Goal: Check status: Check status

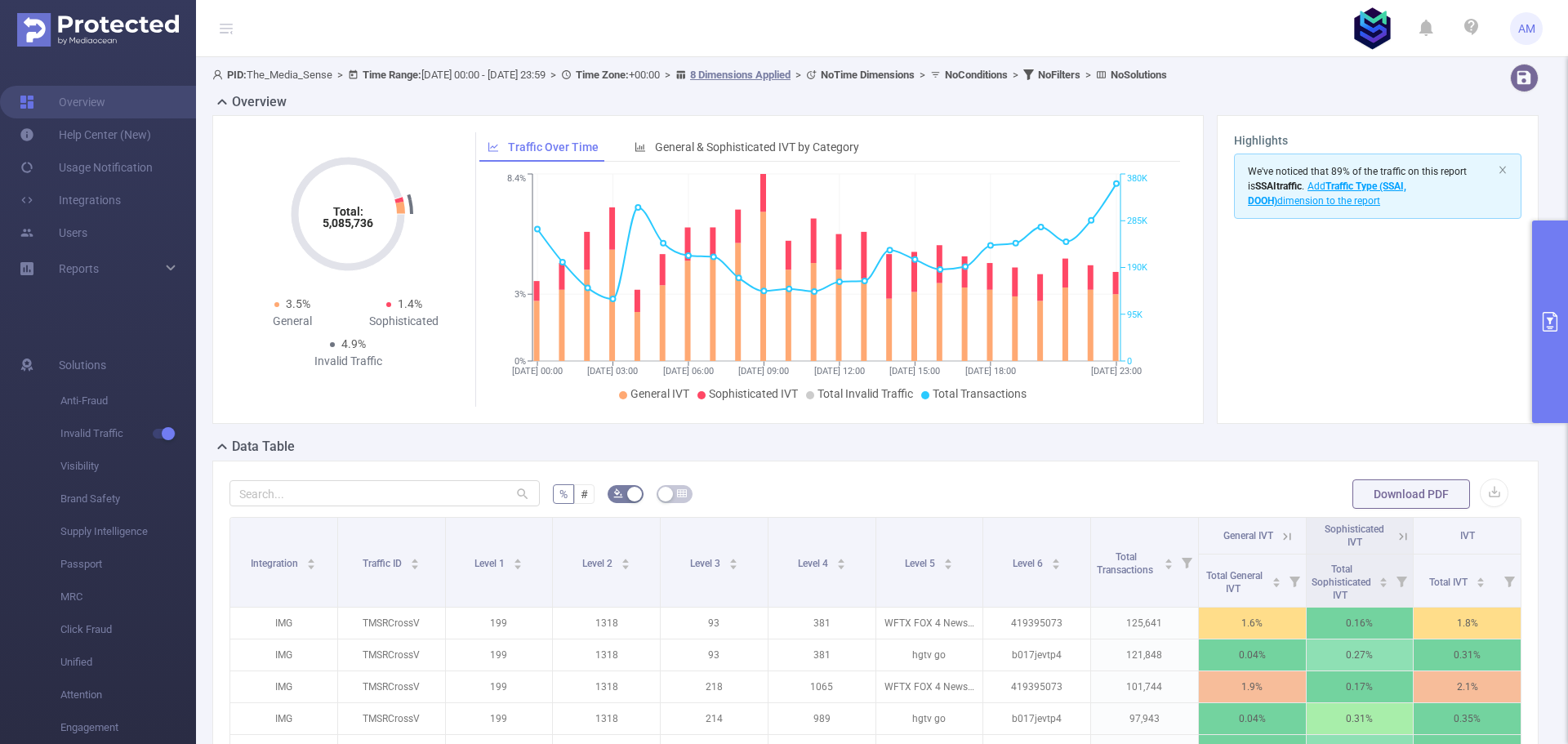
click at [1541, 252] on button "primary" at bounding box center [1550, 322] width 36 height 203
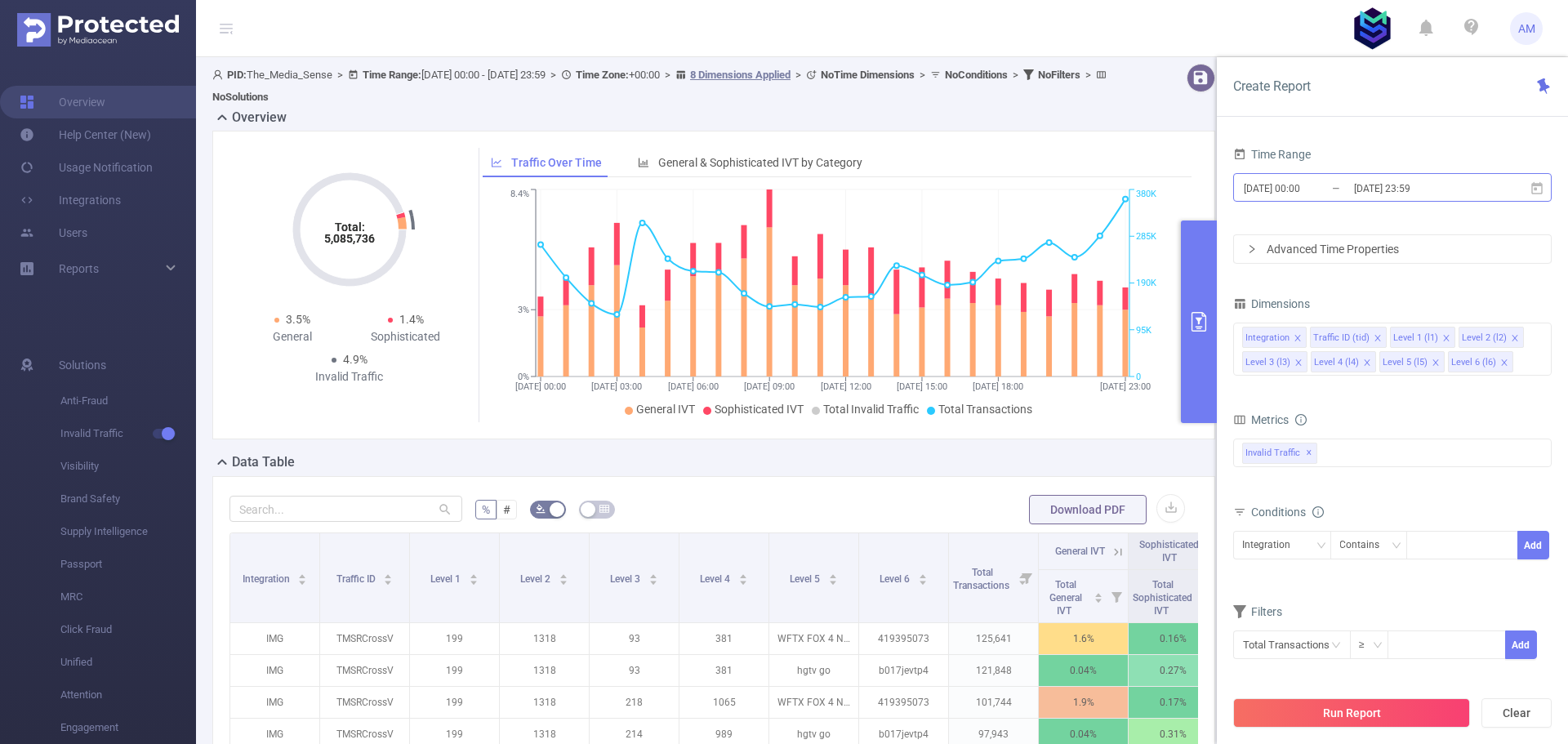
click at [1357, 189] on input "[DATE] 23:59" at bounding box center [1418, 188] width 133 height 22
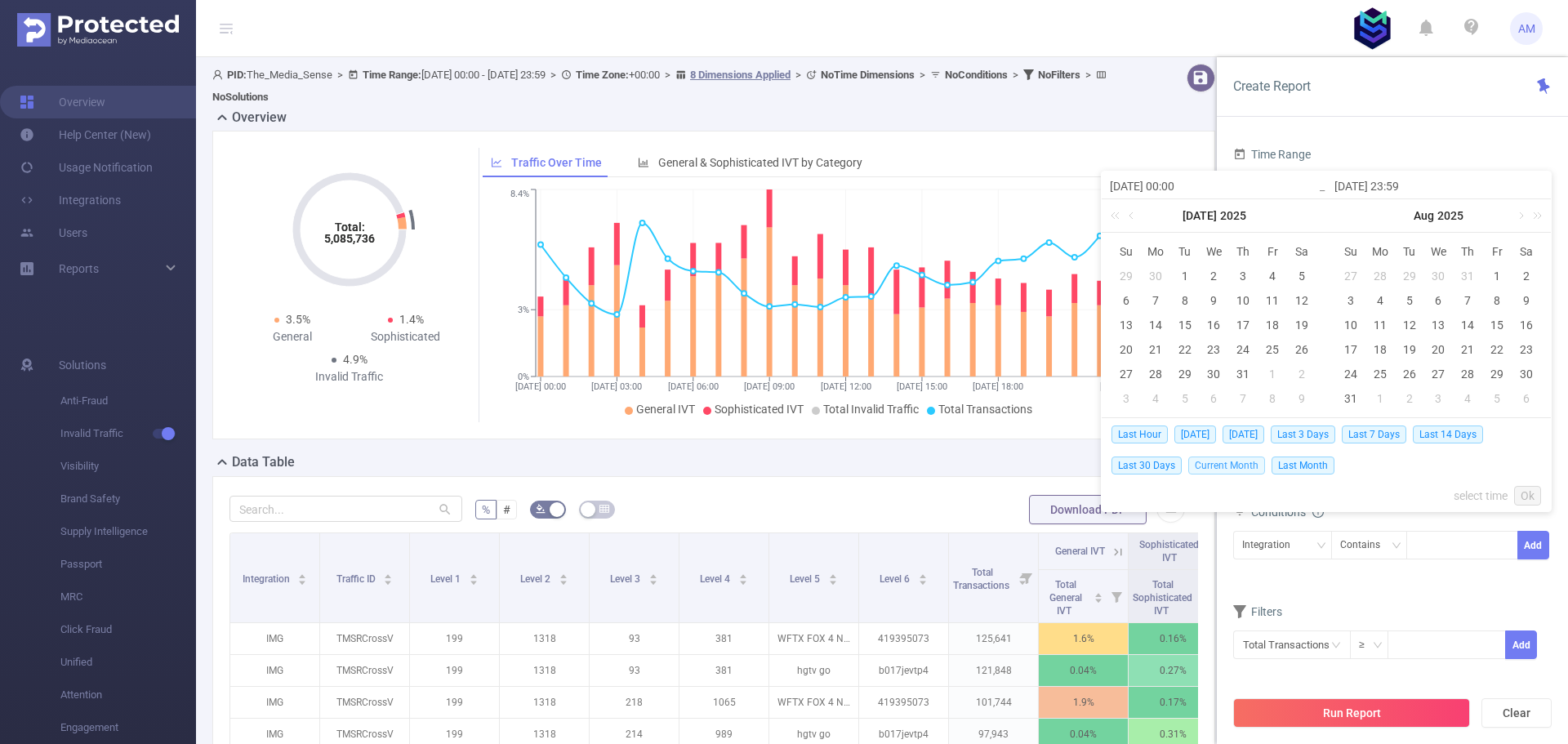
click at [1235, 466] on span "Current Month" at bounding box center [1227, 465] width 77 height 18
type input "[DATE] 00:00"
type input "[DATE] 06:59"
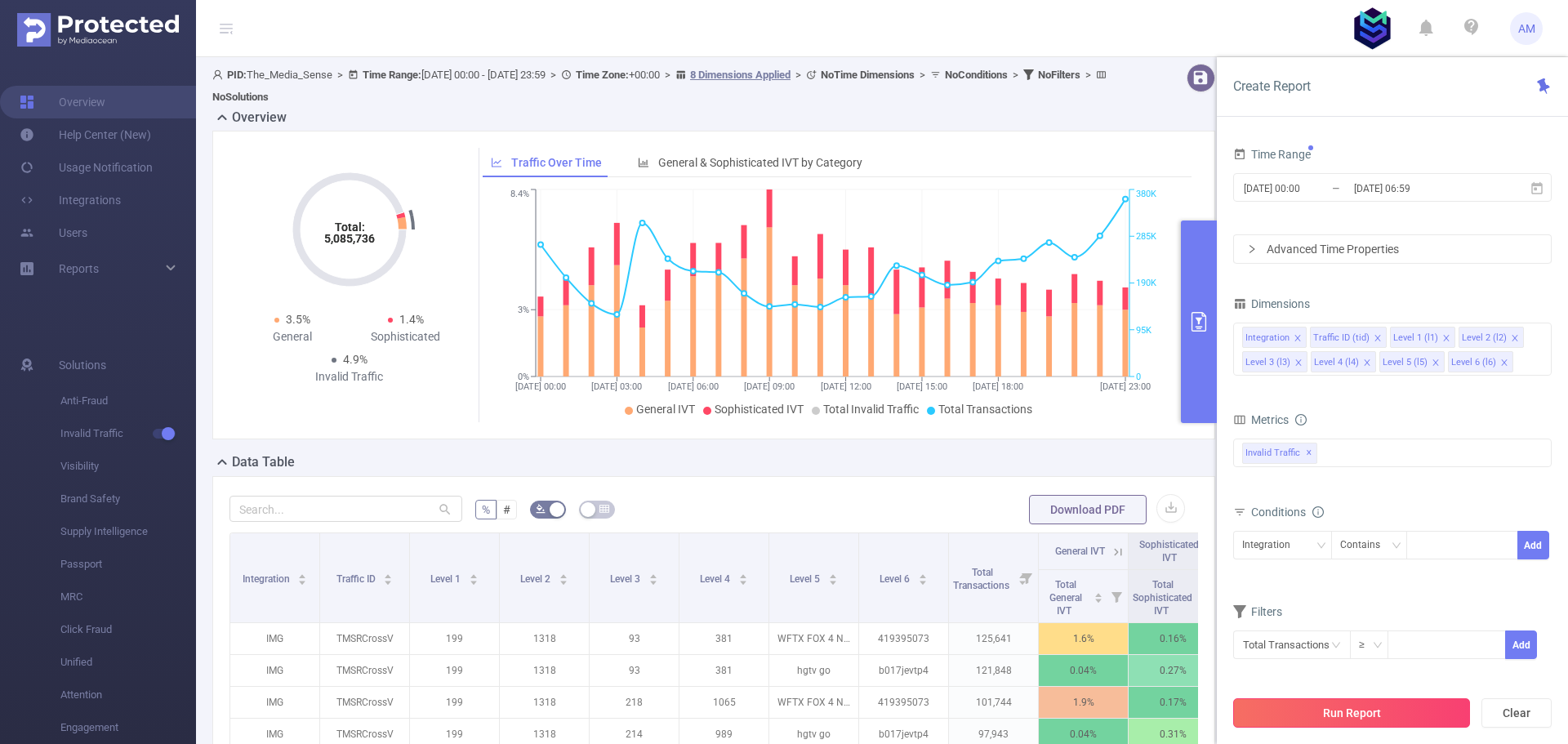
click at [1390, 705] on button "Run Report" at bounding box center [1351, 713] width 237 height 29
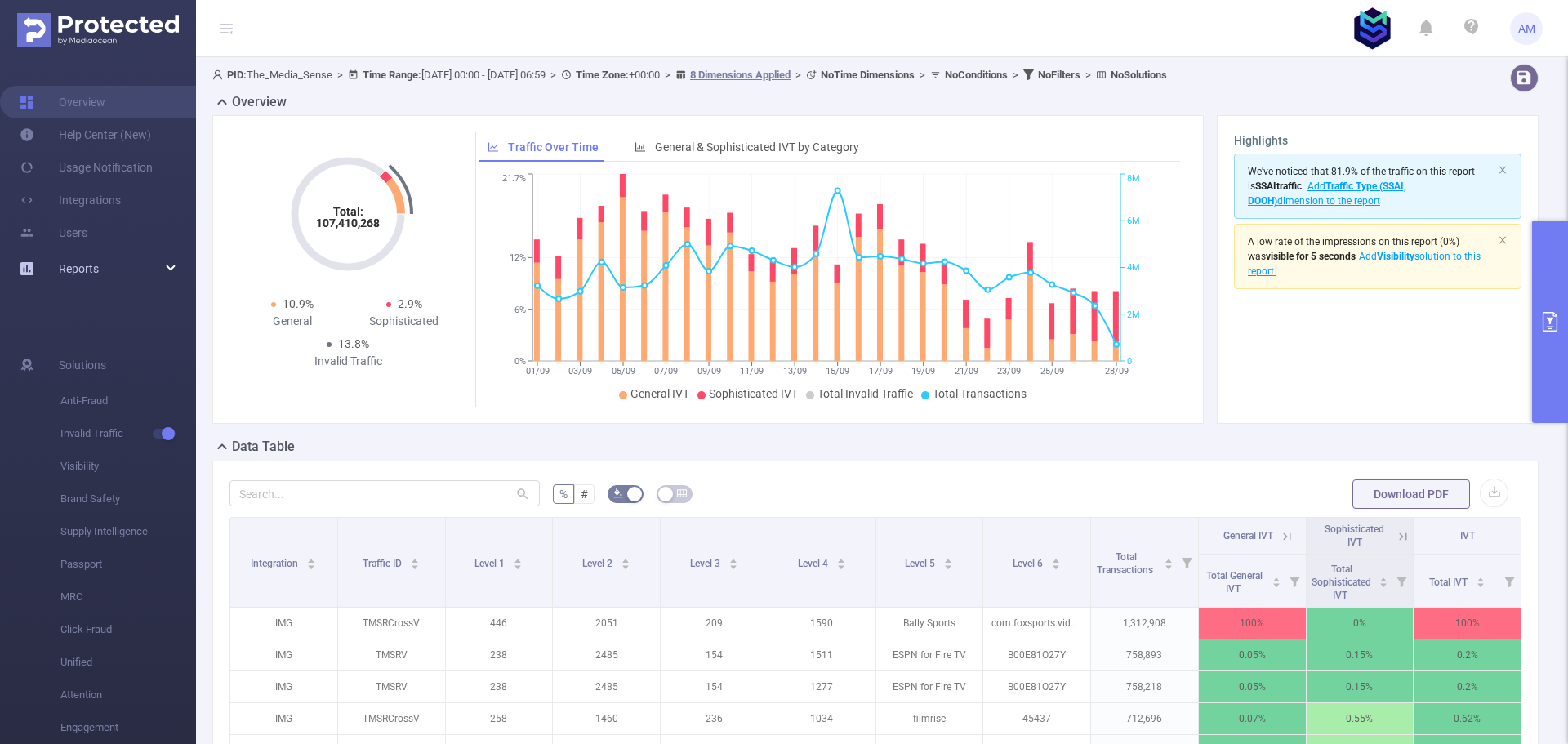
click at [110, 271] on div "Reports" at bounding box center [98, 269] width 196 height 33
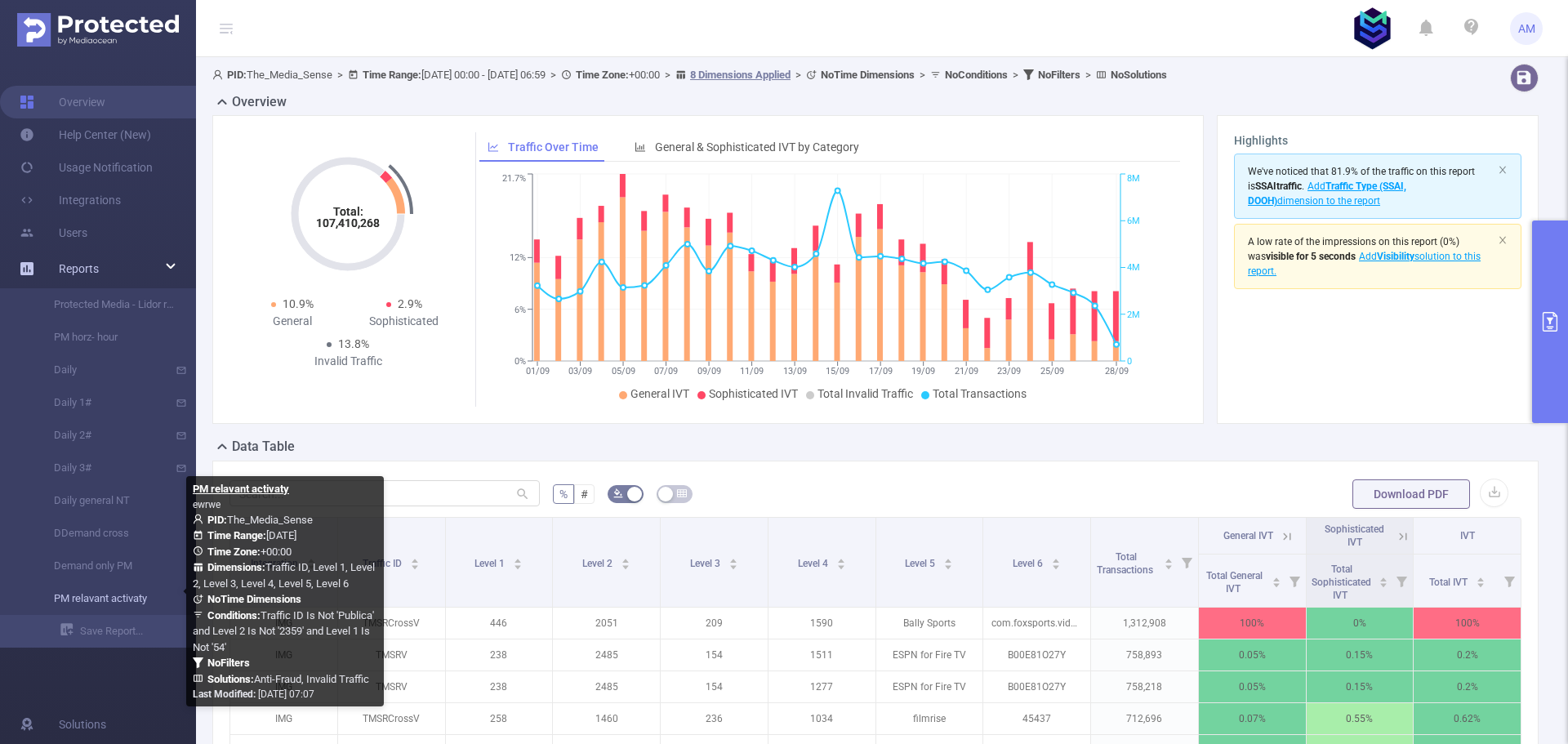
click at [135, 593] on link "PM relavant activaty" at bounding box center [104, 599] width 144 height 33
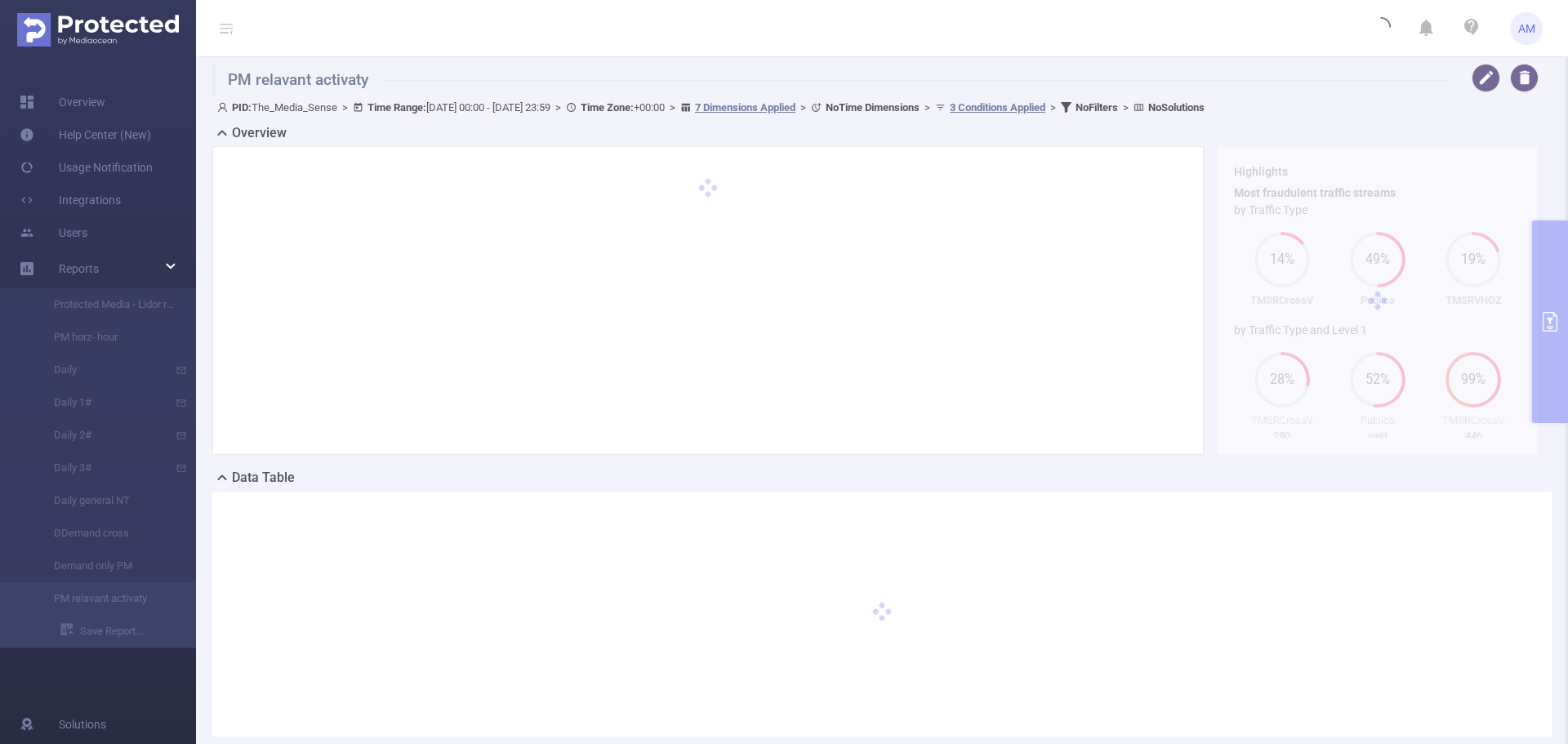
type input "[DATE] 00:00"
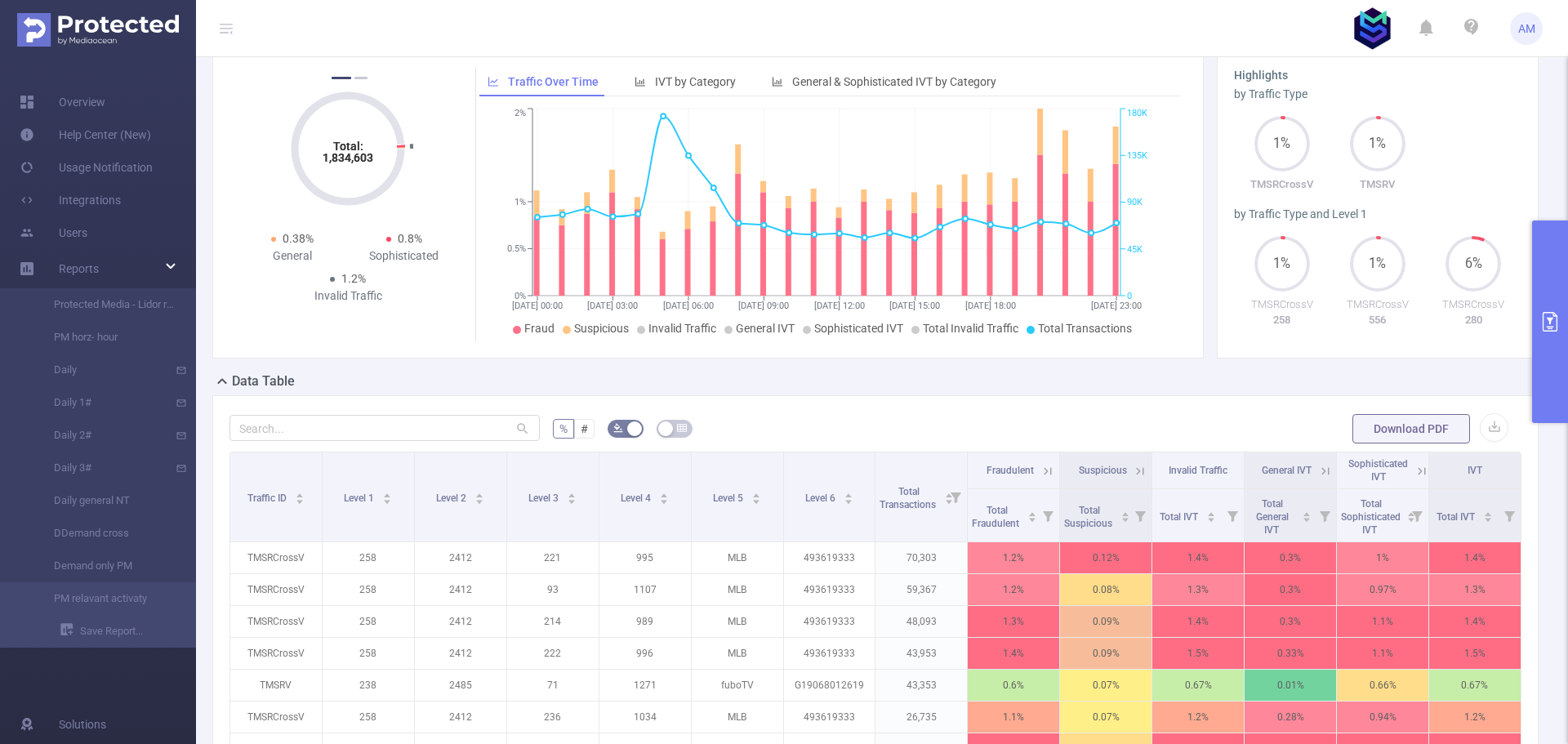
scroll to position [164, 0]
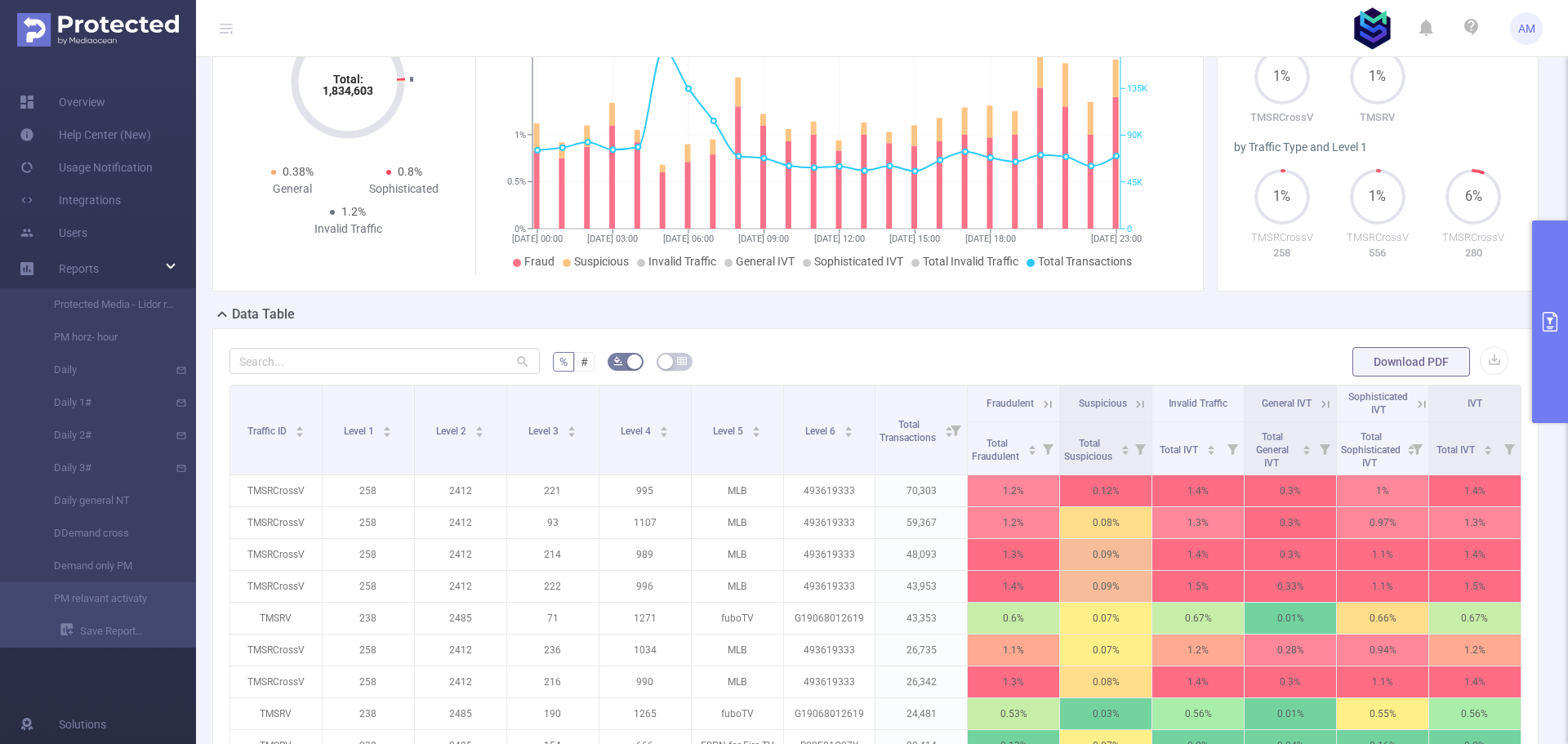
click at [1561, 297] on button "primary" at bounding box center [1550, 322] width 36 height 203
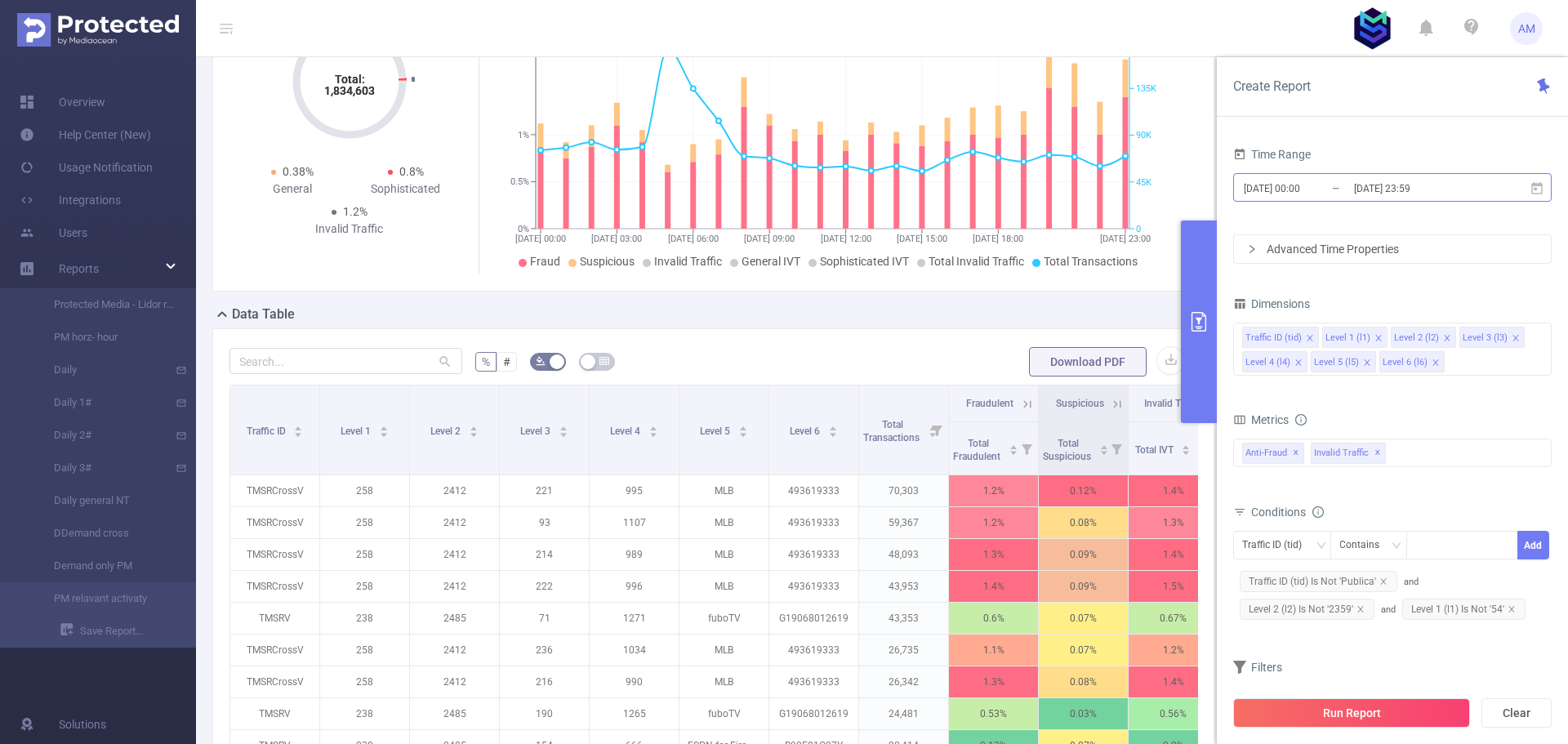
click at [1345, 193] on input "[DATE] 00:00" at bounding box center [1308, 188] width 133 height 22
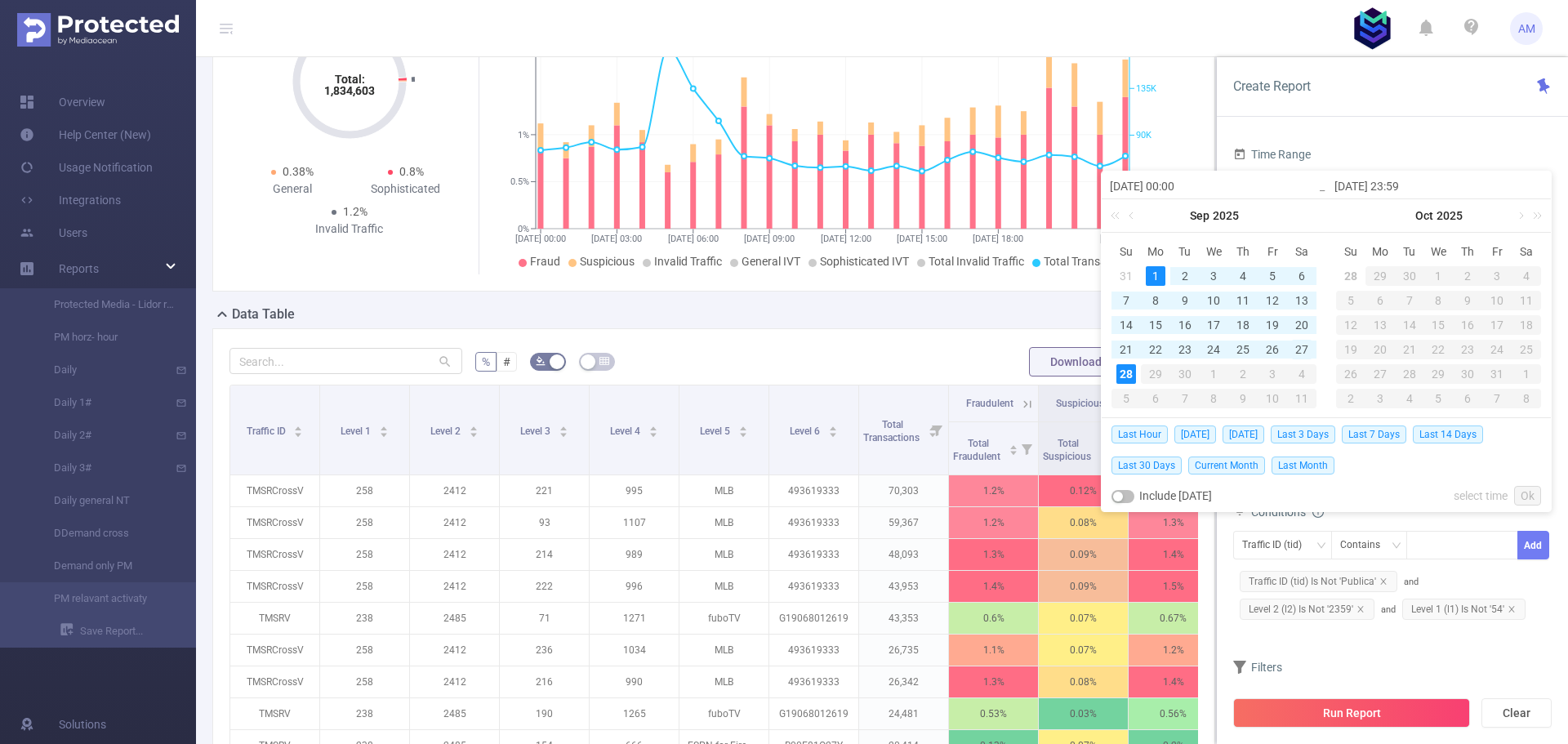
click at [1310, 356] on div "27" at bounding box center [1301, 349] width 19 height 19
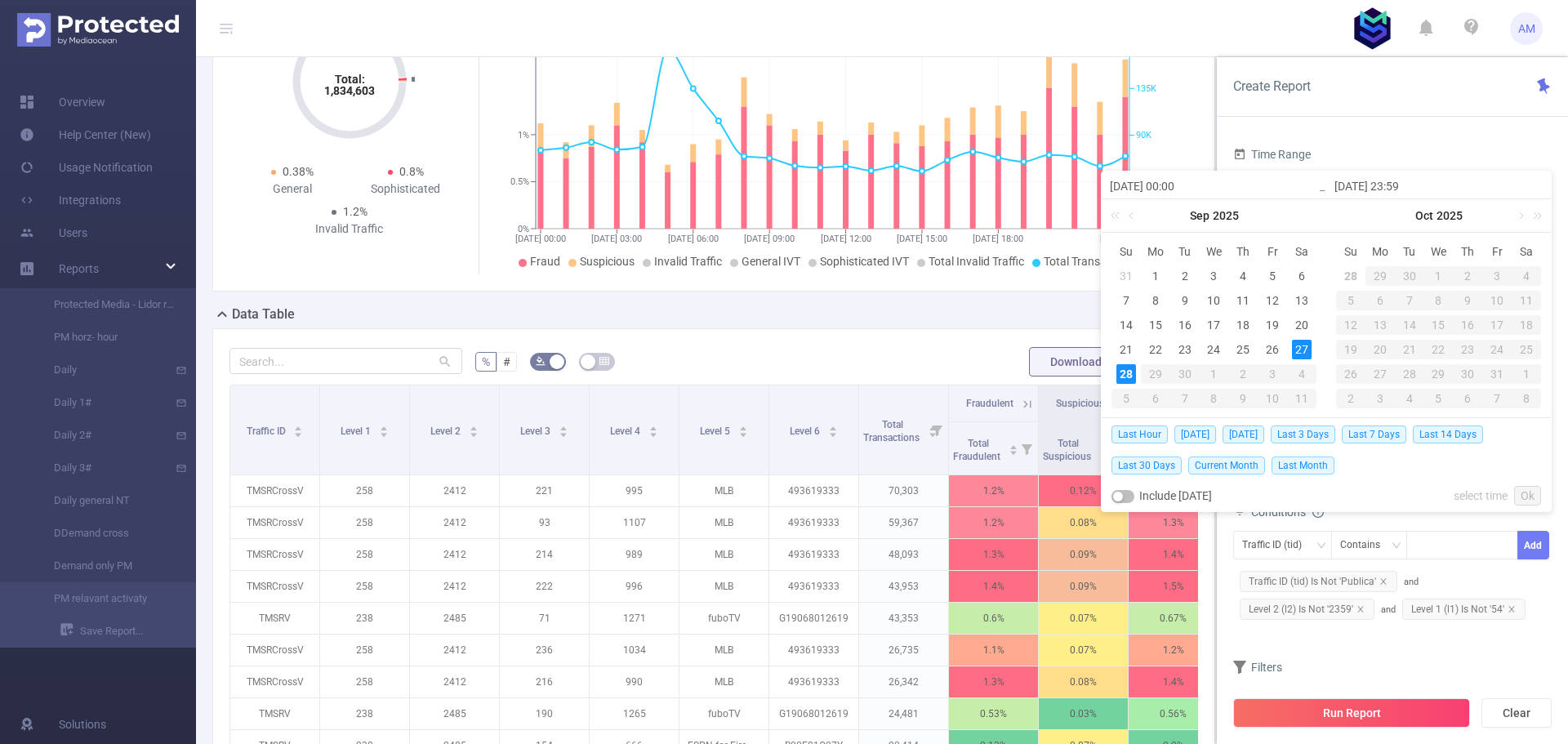
click at [1134, 377] on div "28" at bounding box center [1125, 373] width 19 height 19
type input "[DATE] 23:59"
click at [1531, 489] on link "Ok" at bounding box center [1527, 494] width 27 height 19
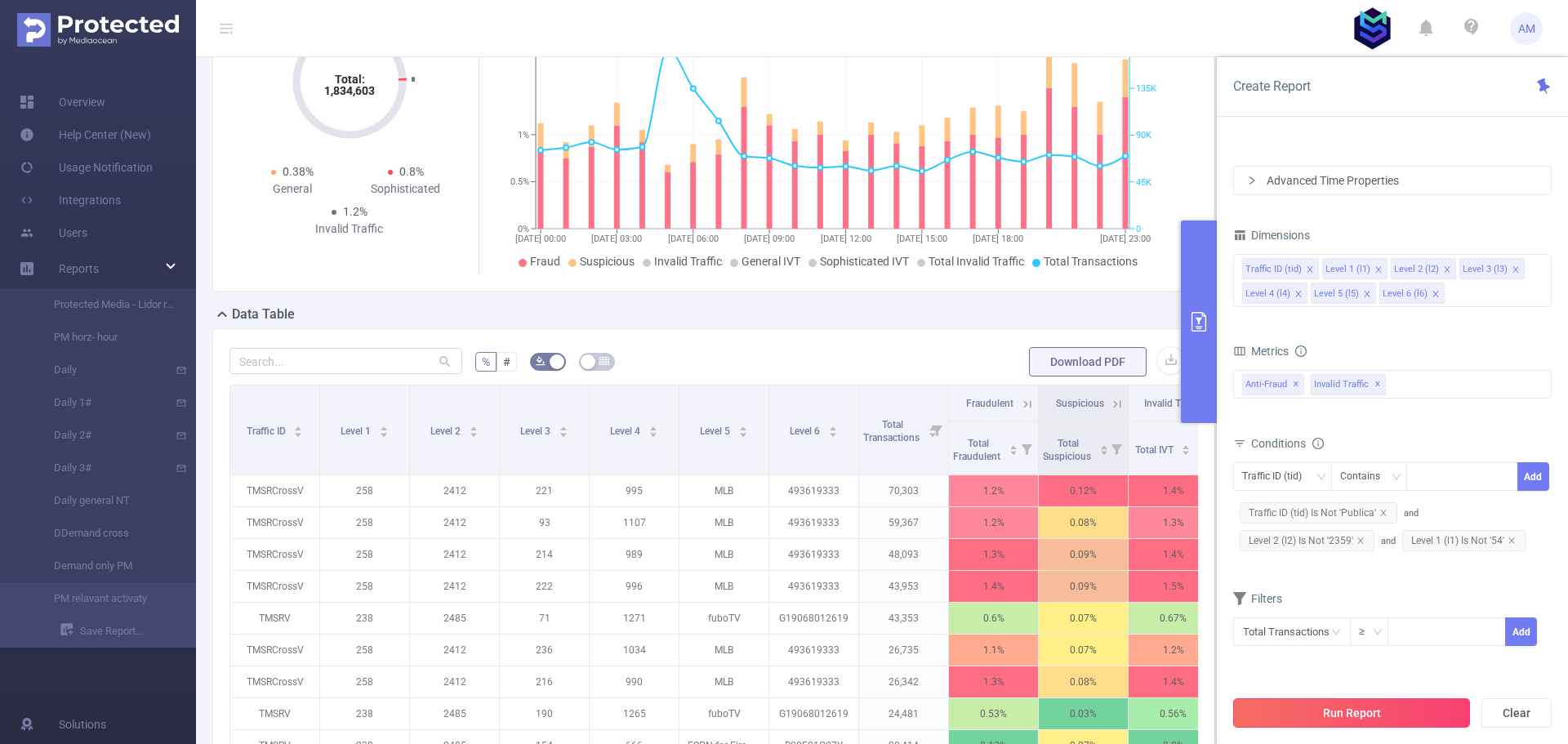
click at [1398, 707] on button "Run Report" at bounding box center [1351, 713] width 237 height 29
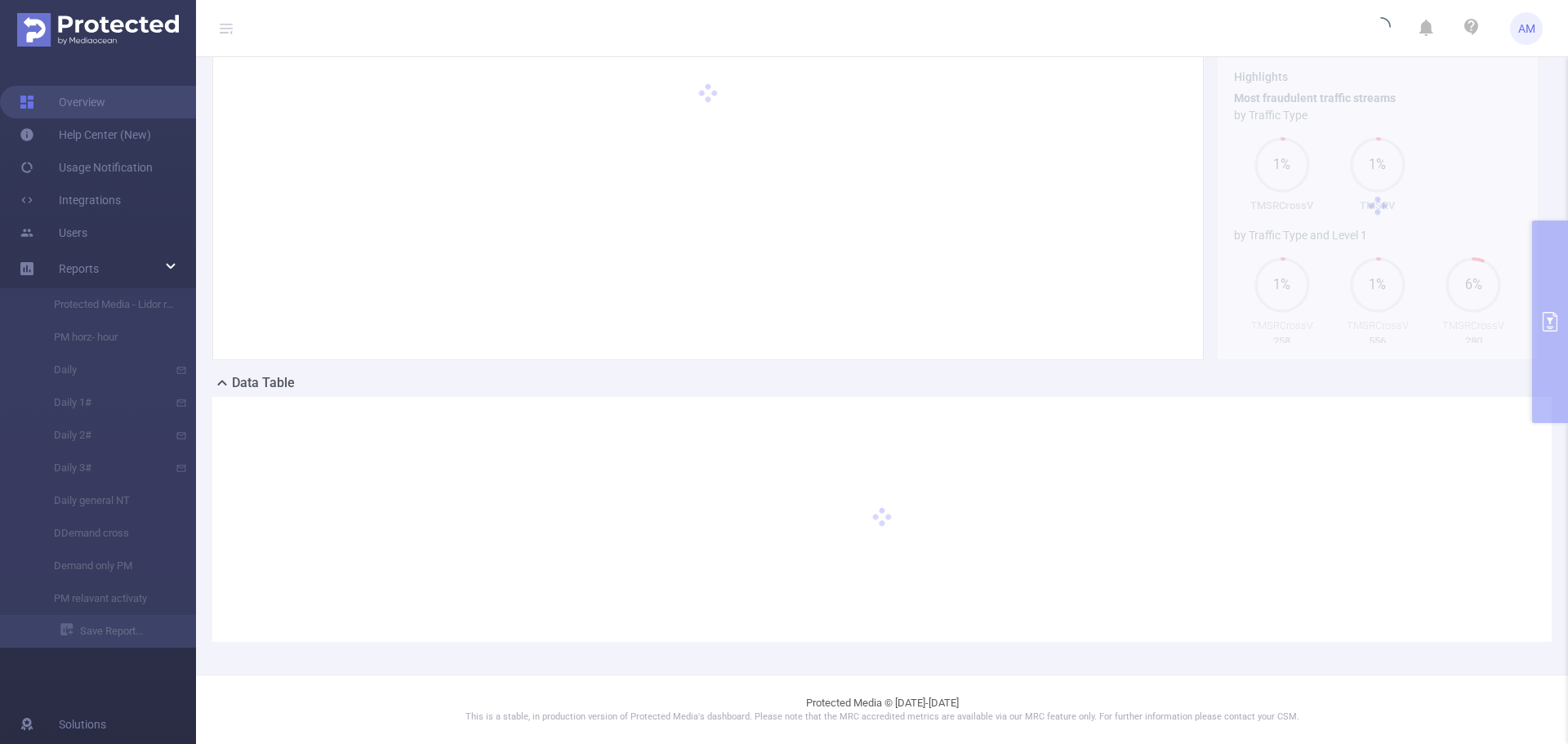
scroll to position [64, 0]
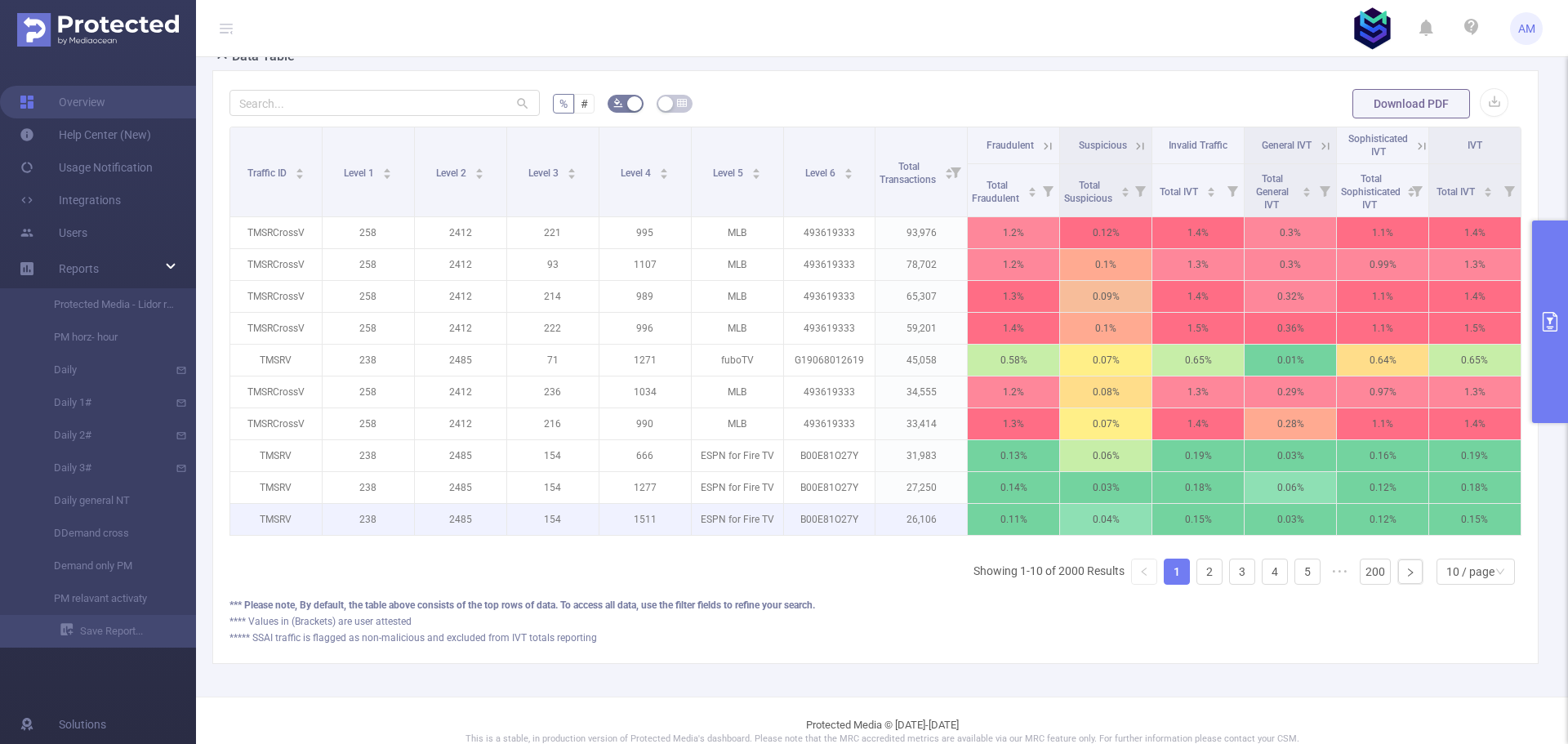
scroll to position [424, 0]
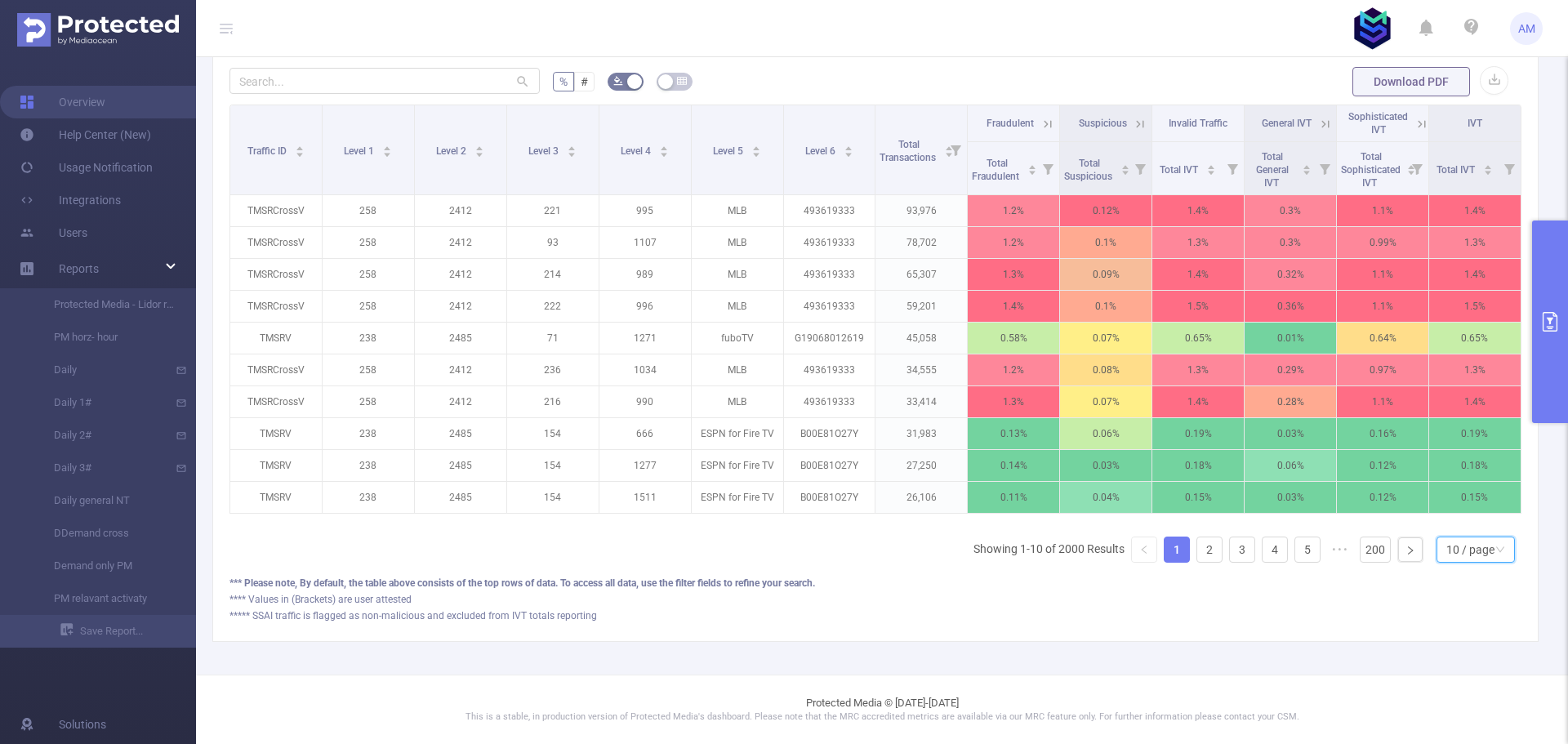
click at [1480, 554] on div "10 / page" at bounding box center [1470, 549] width 48 height 25
click at [1470, 519] on li "50 / page" at bounding box center [1463, 532] width 79 height 27
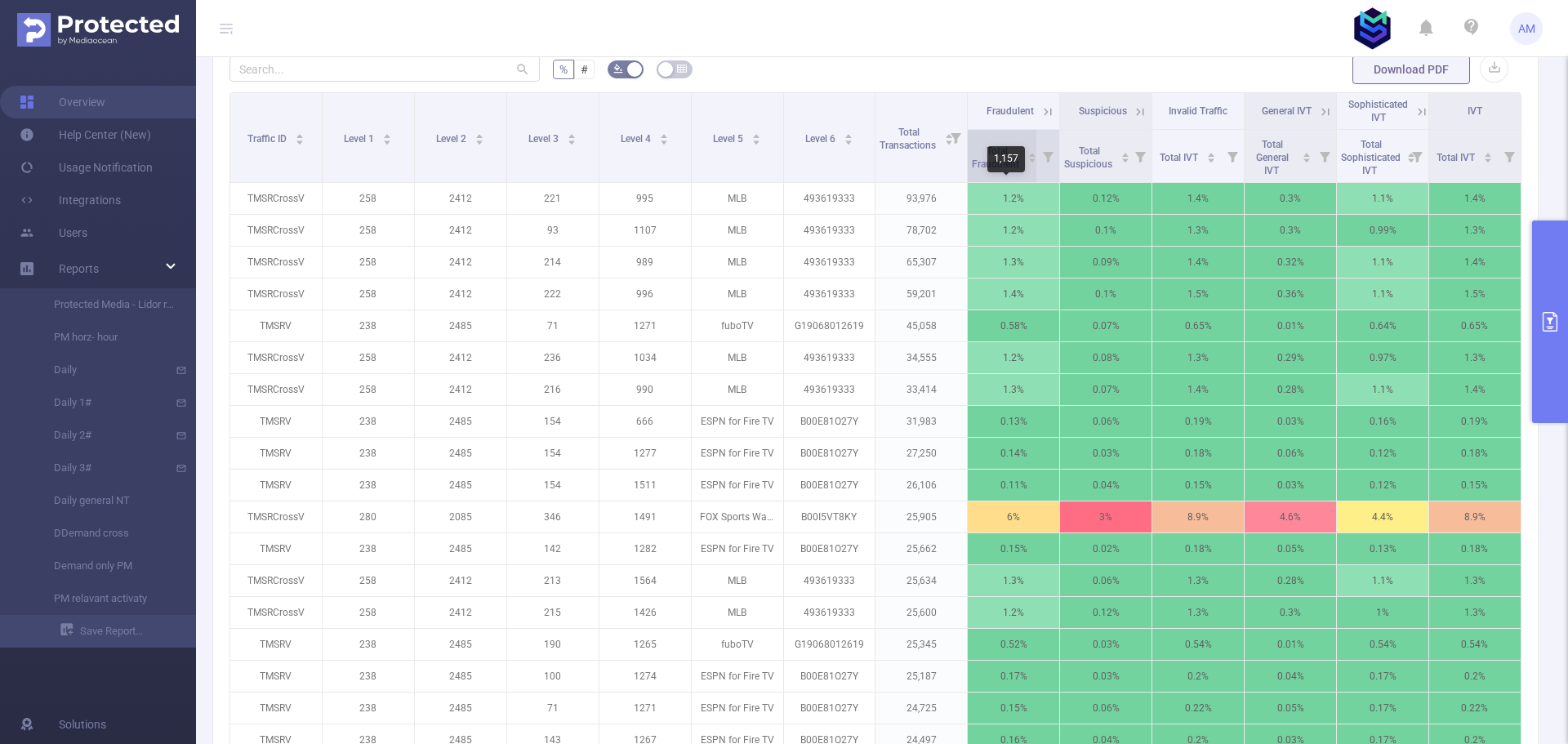
click at [990, 160] on div "1,157" at bounding box center [1006, 159] width 37 height 27
click at [989, 172] on div "1,157" at bounding box center [1006, 159] width 37 height 27
click at [976, 163] on span "Total Fraudulent" at bounding box center [997, 157] width 49 height 25
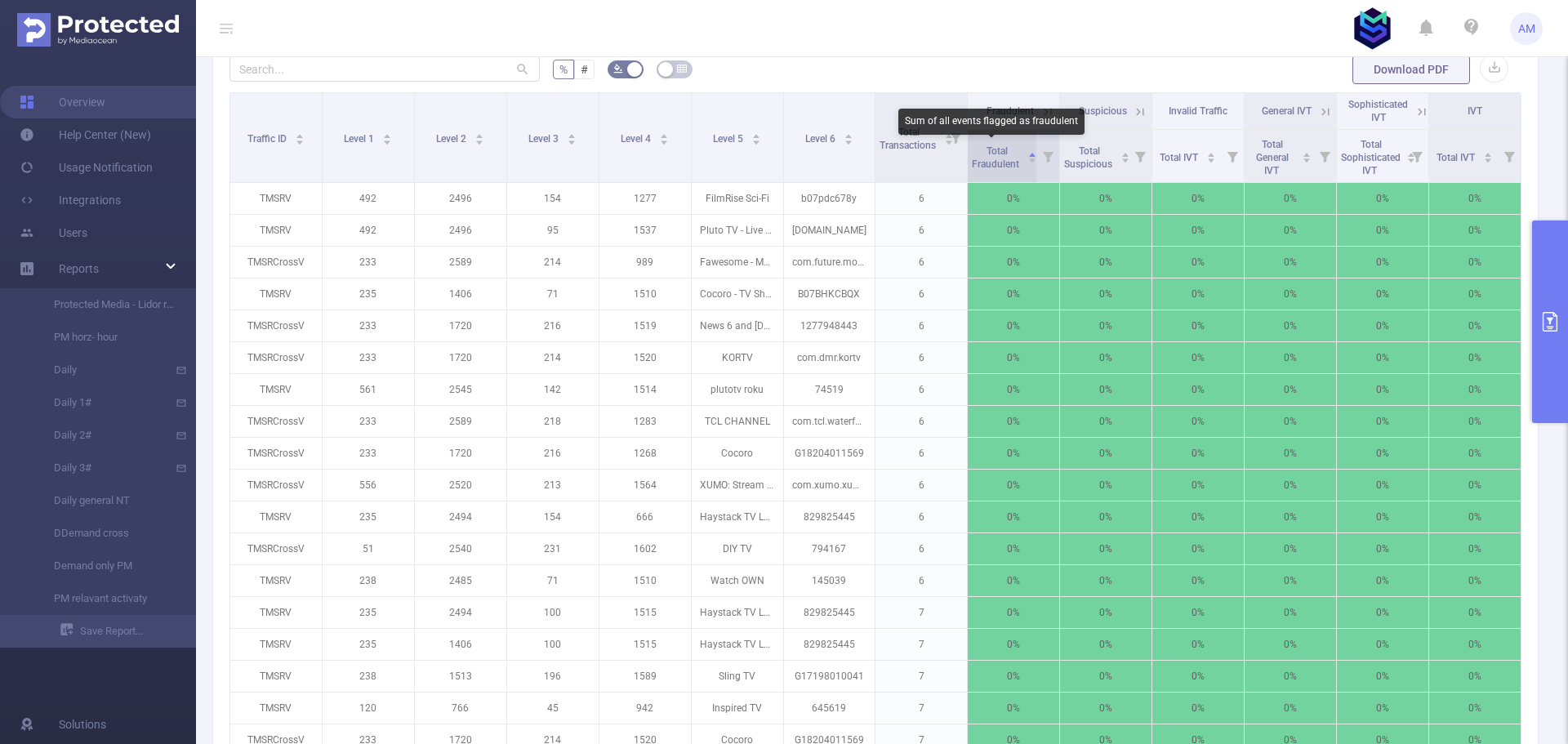
click at [976, 163] on span "Total Fraudulent" at bounding box center [997, 157] width 49 height 25
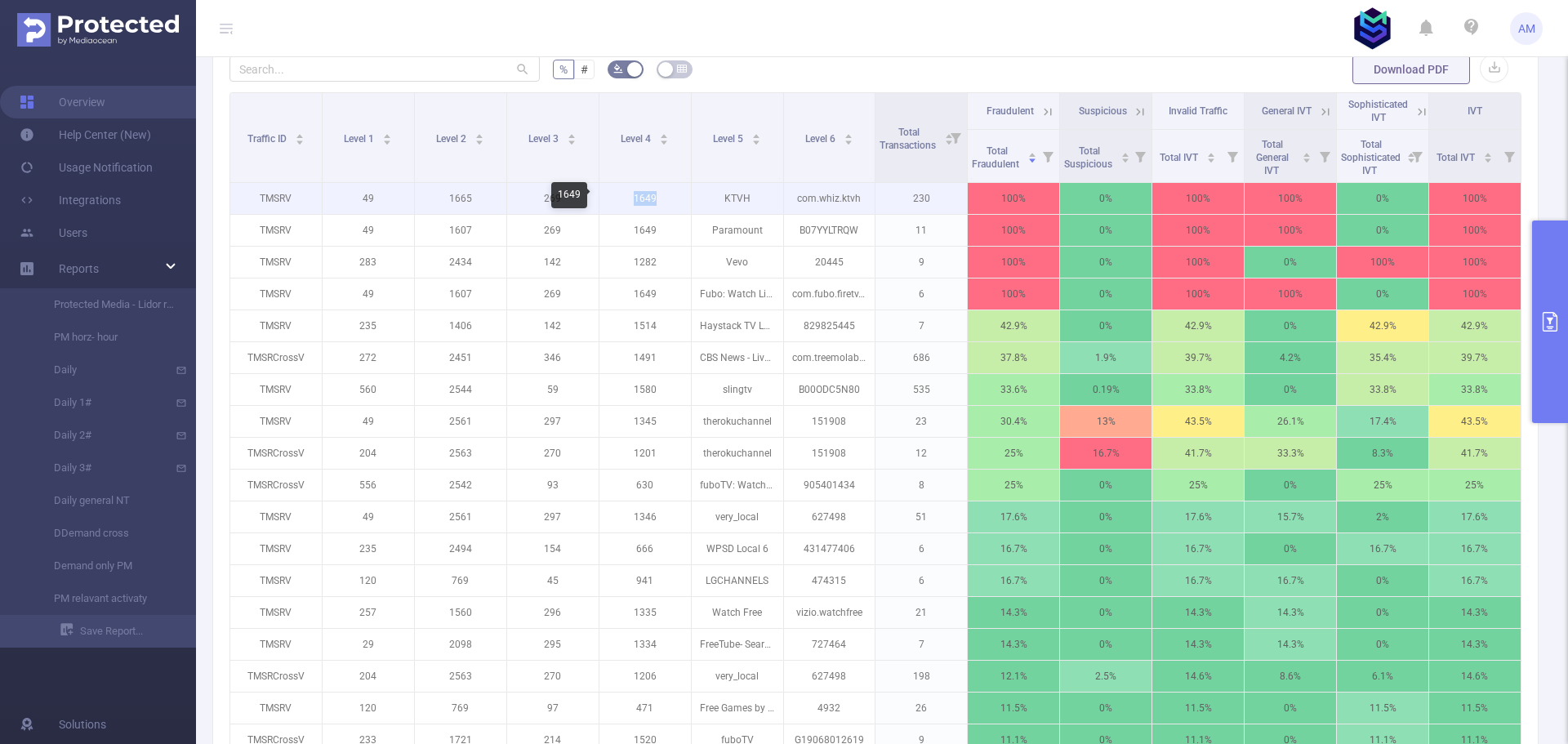
drag, startPoint x: 640, startPoint y: 203, endPoint x: 656, endPoint y: 203, distance: 16.0
click at [656, 203] on p "1649" at bounding box center [645, 198] width 91 height 31
copy p "1649"
click at [463, 198] on p "1665" at bounding box center [461, 198] width 91 height 31
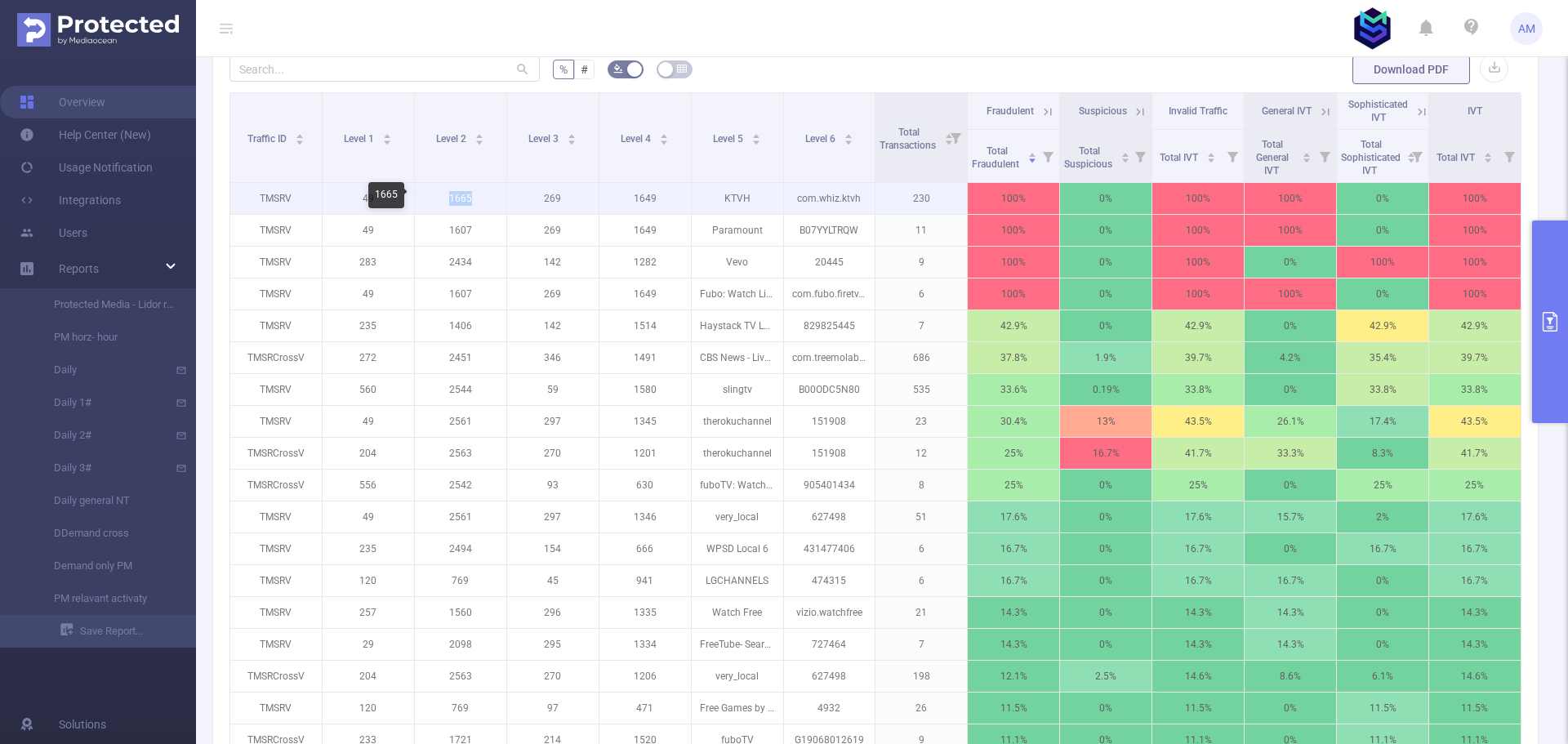
copy p "1665"
drag, startPoint x: 621, startPoint y: 197, endPoint x: 669, endPoint y: 200, distance: 48.1
click at [669, 200] on p "1649" at bounding box center [645, 198] width 91 height 31
copy p "1649"
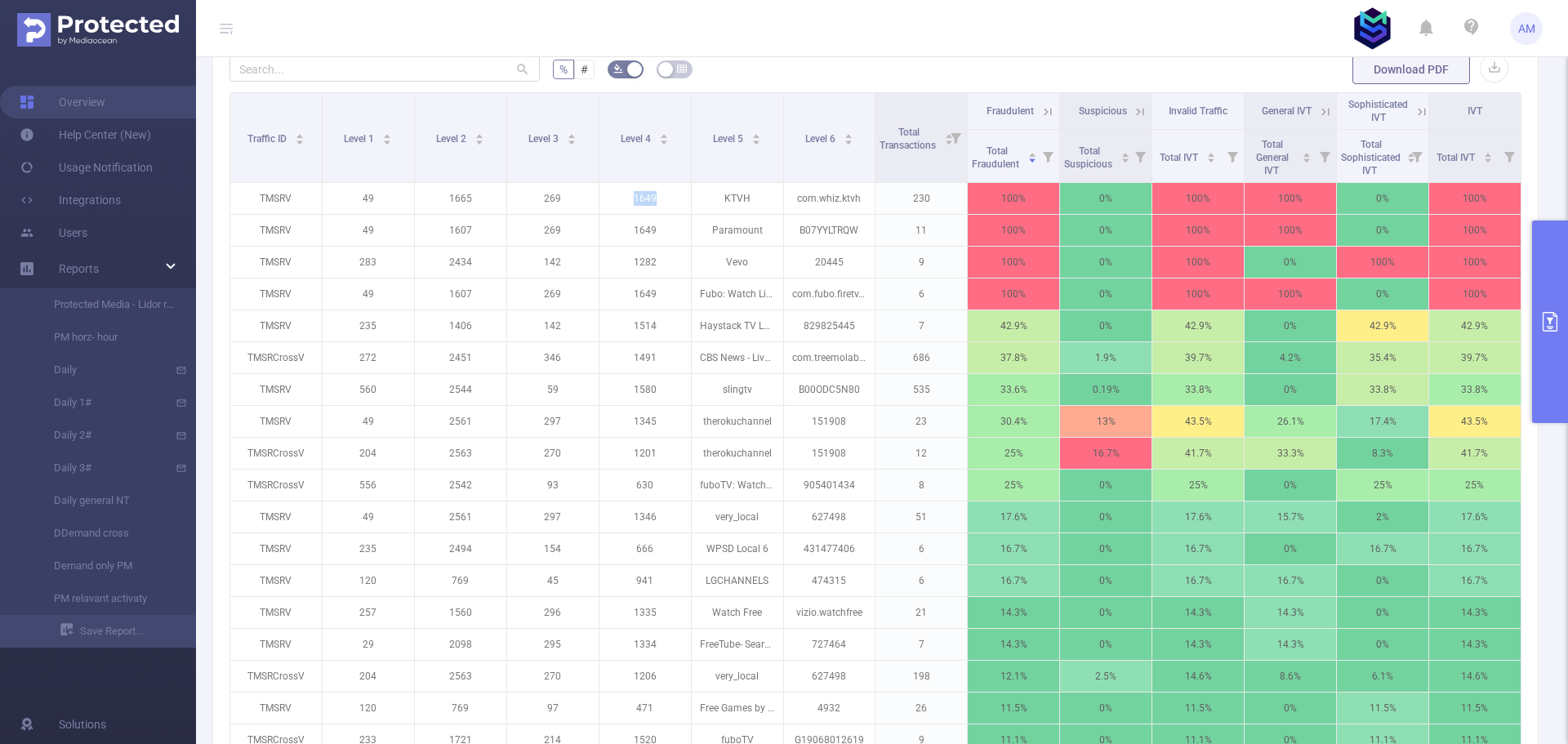
click at [1546, 292] on button "primary" at bounding box center [1550, 322] width 36 height 203
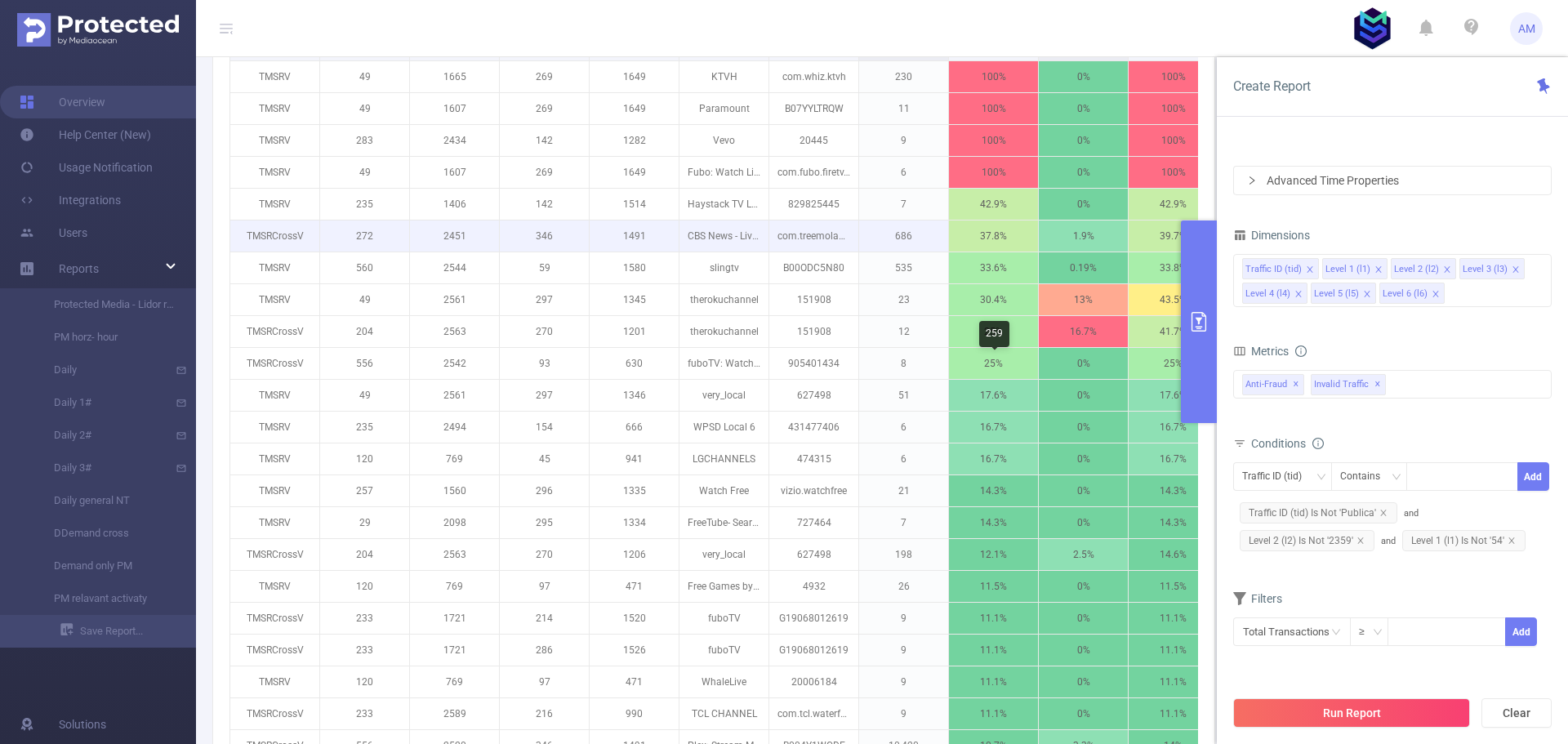
scroll to position [588, 0]
